Goal: Task Accomplishment & Management: Use online tool/utility

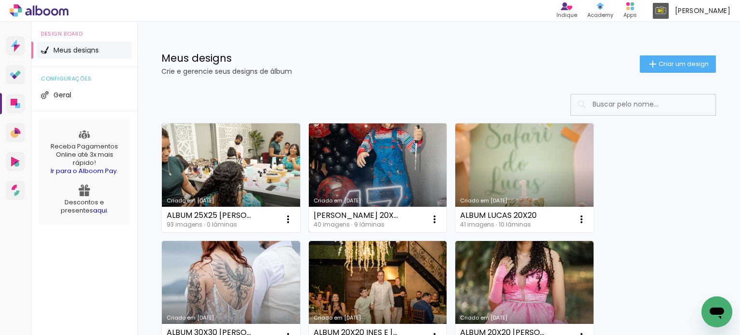
click at [393, 156] on link "Criado em [DATE]" at bounding box center [378, 177] width 138 height 109
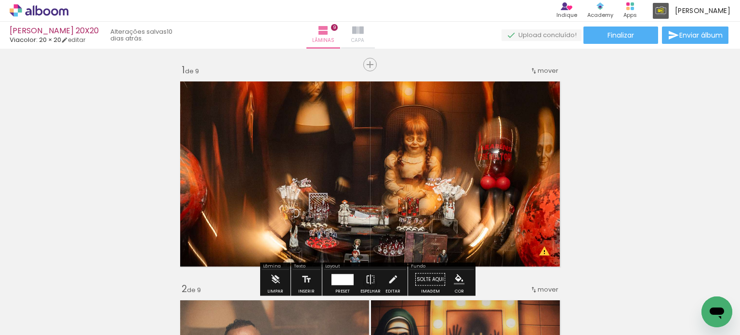
click at [375, 32] on paper-button "Capa" at bounding box center [358, 35] width 34 height 27
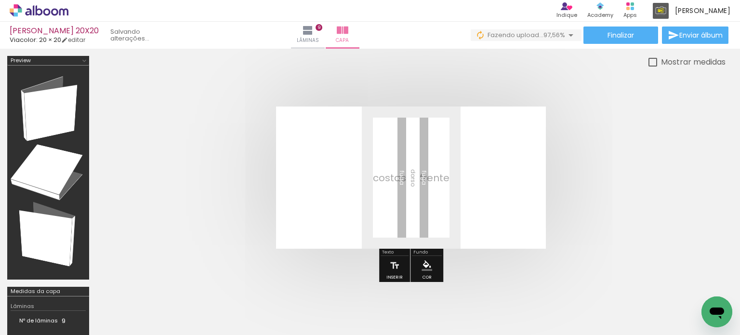
scroll to position [0, 1553]
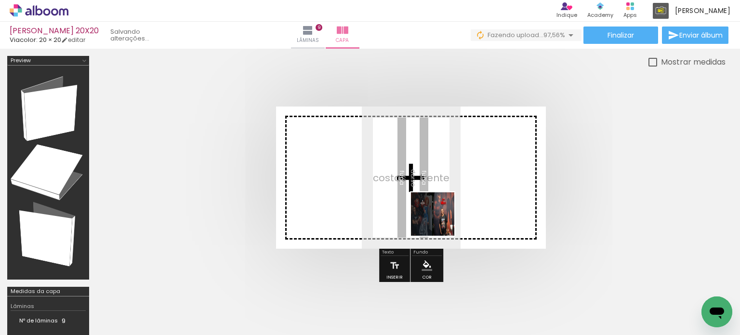
drag, startPoint x: 694, startPoint y: 302, endPoint x: 420, endPoint y: 206, distance: 290.3
click at [420, 206] on quentale-workspace at bounding box center [370, 167] width 740 height 335
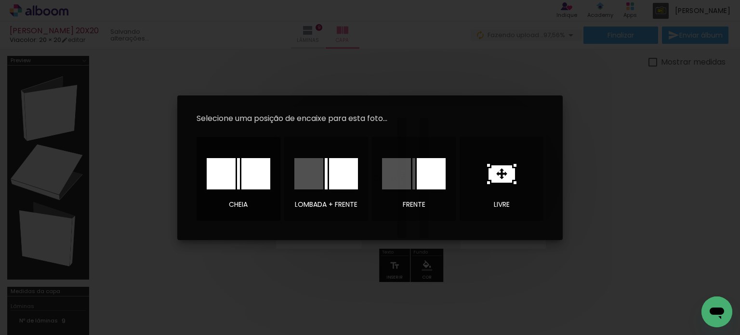
click at [256, 177] on div at bounding box center [255, 173] width 29 height 31
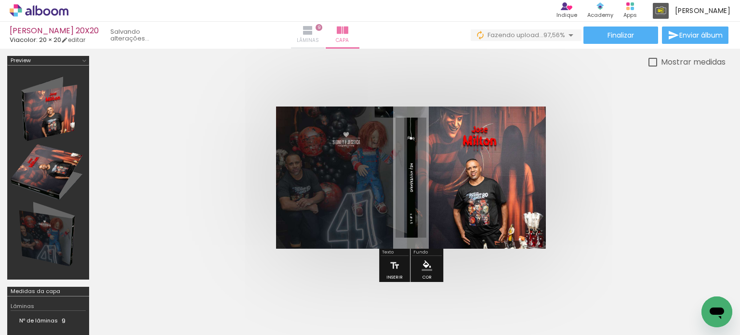
click at [325, 35] on paper-button "Lâminas 9" at bounding box center [308, 35] width 34 height 27
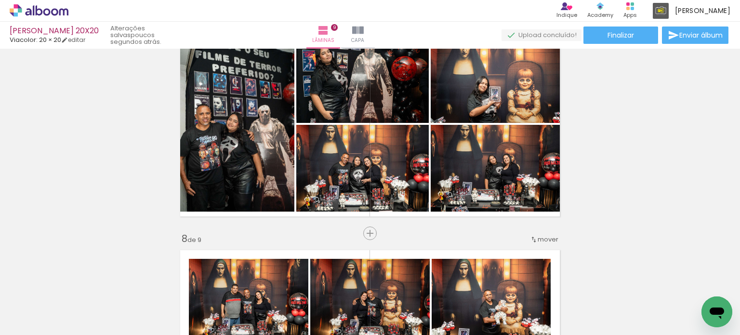
scroll to position [1397, 0]
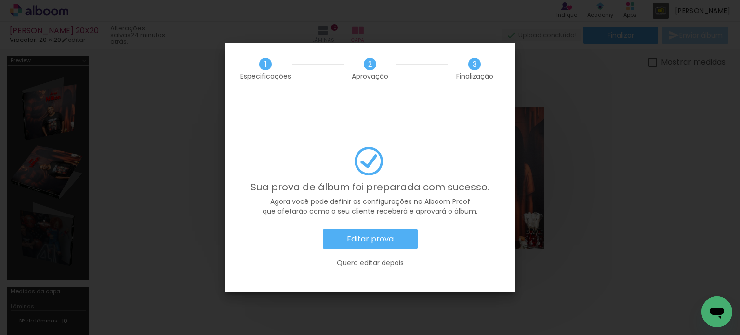
scroll to position [289, 0]
click at [399, 229] on paper-button "Editar prova" at bounding box center [370, 238] width 95 height 19
